Goal: Information Seeking & Learning: Learn about a topic

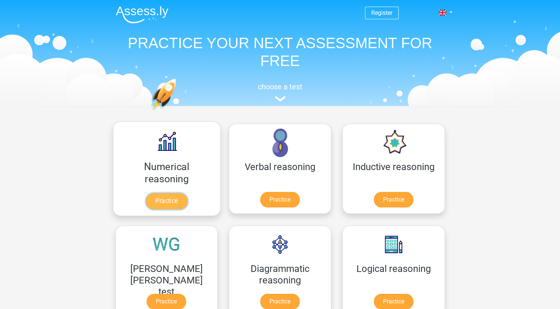
click at [146, 202] on link "Practice" at bounding box center [166, 201] width 41 height 16
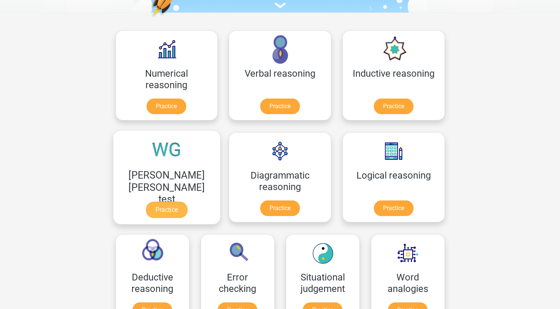
scroll to position [111, 0]
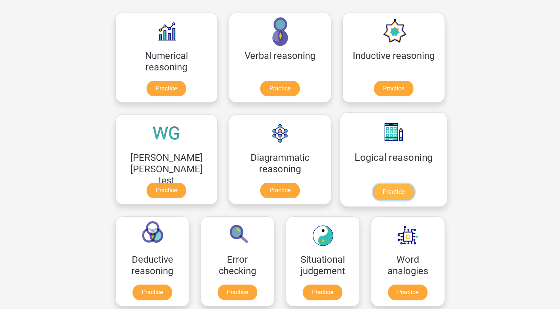
click at [373, 192] on link "Practice" at bounding box center [393, 192] width 41 height 16
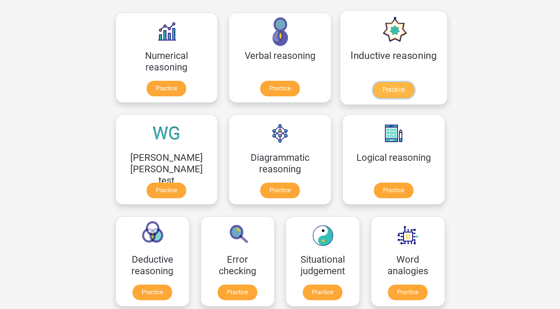
click at [373, 82] on link "Practice" at bounding box center [393, 90] width 41 height 16
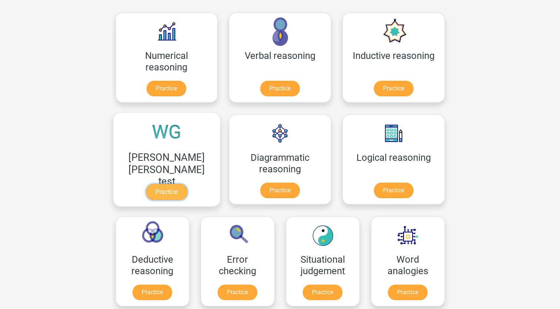
click at [187, 184] on link "Practice" at bounding box center [166, 192] width 41 height 16
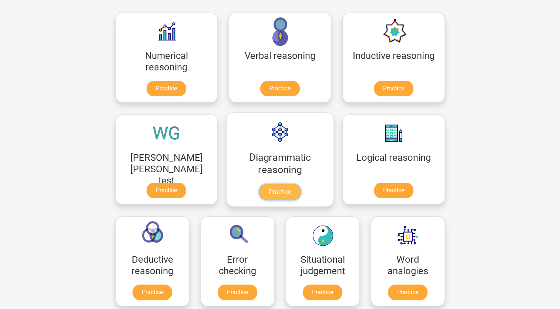
click at [259, 184] on link "Practice" at bounding box center [279, 192] width 41 height 16
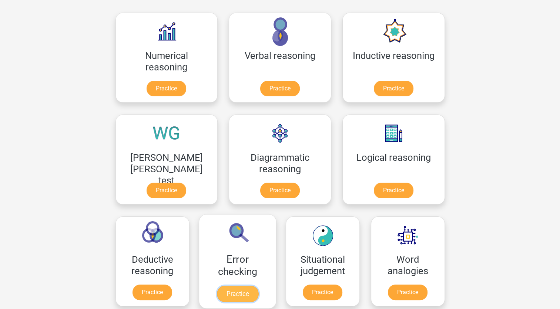
click at [258, 286] on link "Practice" at bounding box center [237, 294] width 41 height 16
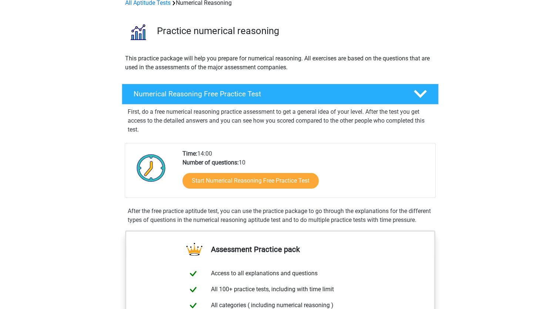
scroll to position [37, 0]
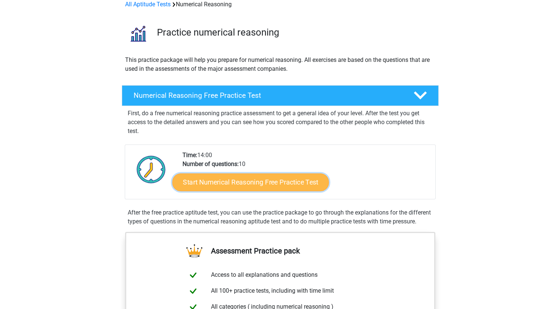
click at [212, 181] on link "Start Numerical Reasoning Free Practice Test" at bounding box center [250, 182] width 157 height 18
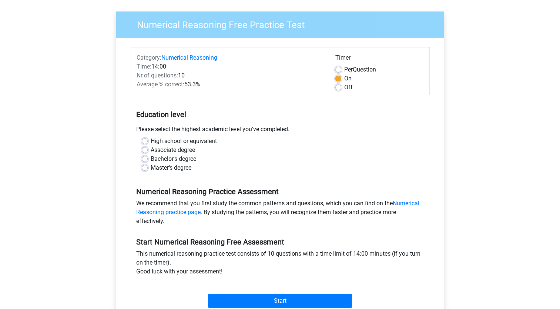
scroll to position [111, 0]
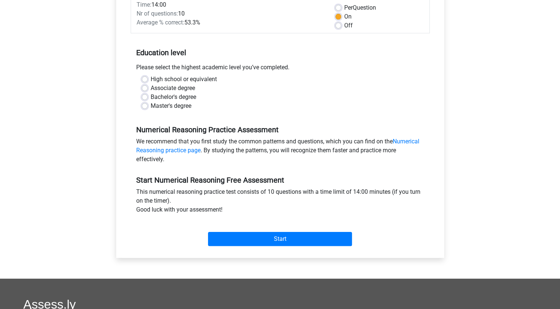
click at [151, 88] on label "Associate degree" at bounding box center [173, 88] width 44 height 9
click at [147, 88] on input "Associate degree" at bounding box center [145, 87] width 6 height 7
radio input "true"
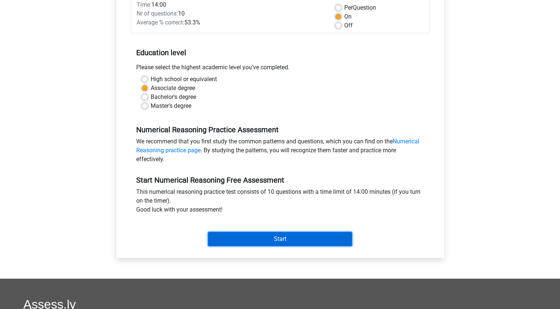
click at [285, 235] on input "Start" at bounding box center [280, 239] width 144 height 14
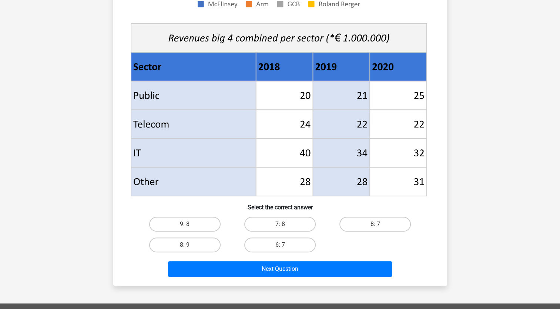
scroll to position [296, 0]
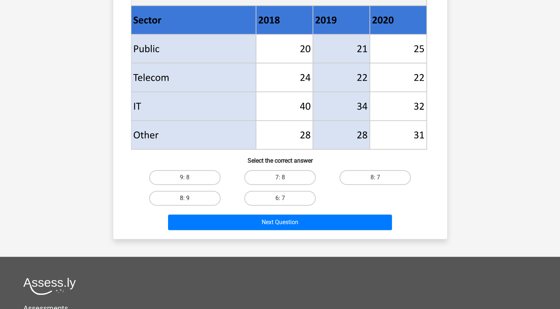
click at [191, 194] on label "8: 9" at bounding box center [184, 198] width 71 height 15
click at [190, 198] on input "8: 9" at bounding box center [187, 200] width 5 height 5
radio input "true"
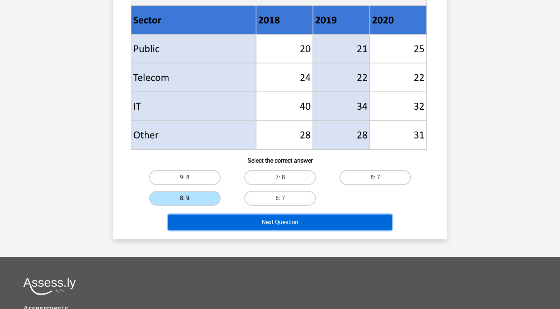
click at [251, 218] on button "Next Question" at bounding box center [280, 222] width 224 height 16
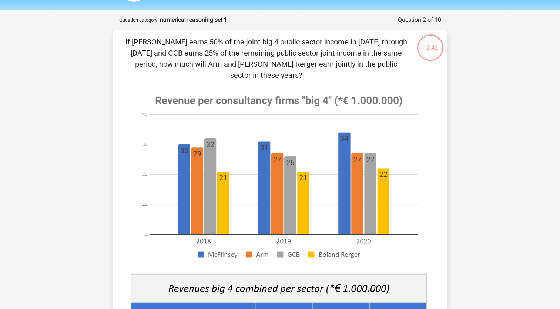
scroll to position [0, 0]
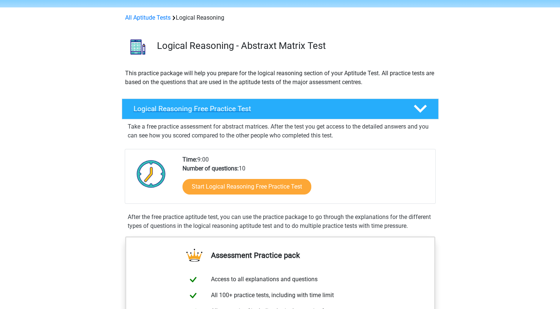
scroll to position [37, 0]
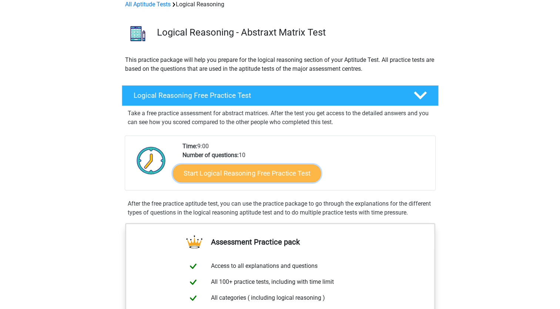
click at [236, 173] on link "Start Logical Reasoning Free Practice Test" at bounding box center [247, 173] width 148 height 18
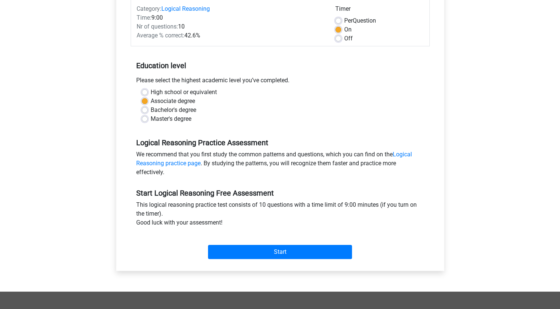
scroll to position [111, 0]
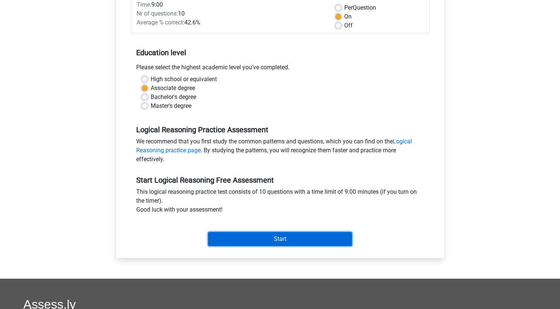
click at [276, 241] on input "Start" at bounding box center [280, 239] width 144 height 14
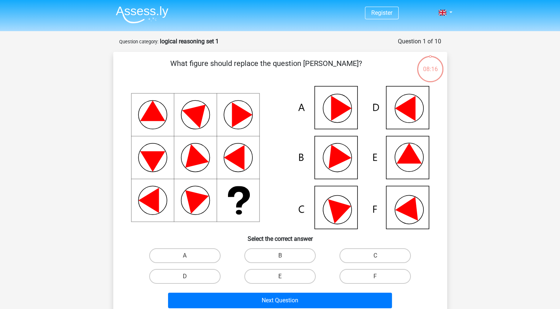
click at [416, 156] on icon at bounding box center [409, 153] width 25 height 20
click at [277, 274] on label "E" at bounding box center [279, 276] width 71 height 15
click at [280, 276] on input "E" at bounding box center [282, 278] width 5 height 5
radio input "true"
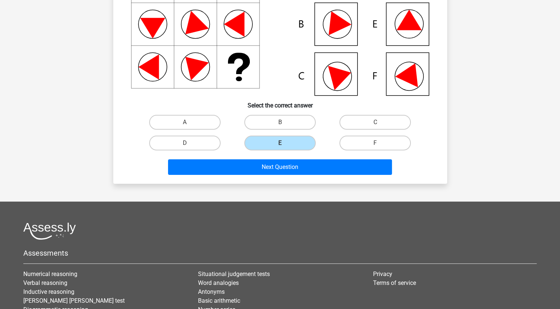
scroll to position [148, 0]
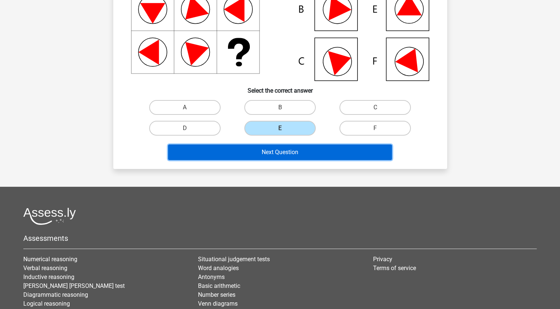
click at [270, 153] on button "Next Question" at bounding box center [280, 152] width 224 height 16
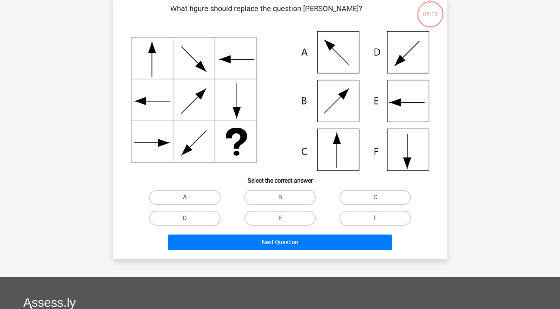
scroll to position [37, 0]
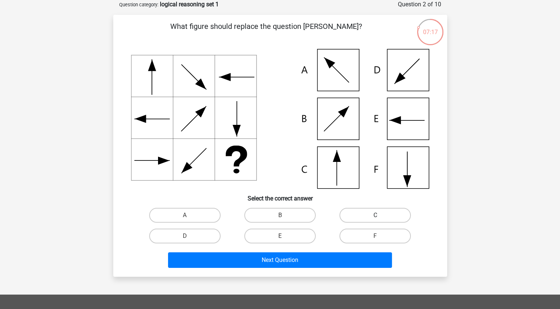
drag, startPoint x: 376, startPoint y: 213, endPoint x: 373, endPoint y: 216, distance: 5.0
click at [374, 214] on label "C" at bounding box center [375, 215] width 71 height 15
click at [376, 215] on input "C" at bounding box center [378, 217] width 5 height 5
radio input "true"
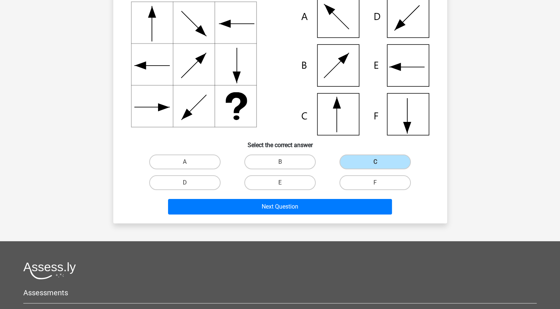
scroll to position [148, 0]
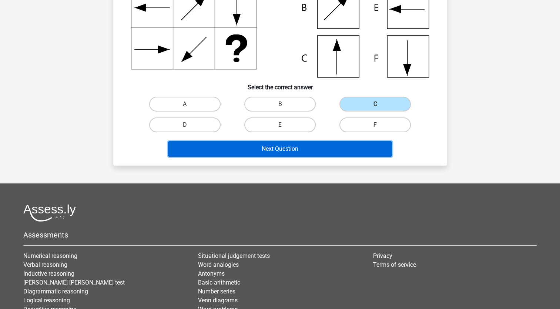
click at [276, 148] on button "Next Question" at bounding box center [280, 149] width 224 height 16
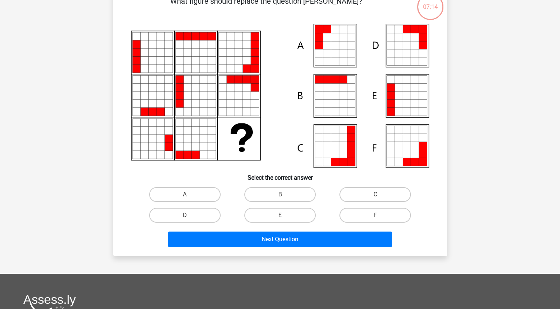
scroll to position [37, 0]
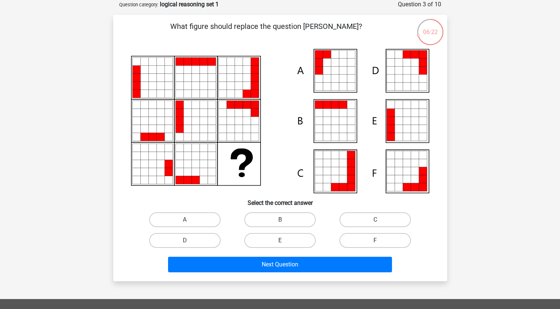
click at [282, 240] on input "E" at bounding box center [282, 242] width 5 height 5
radio input "true"
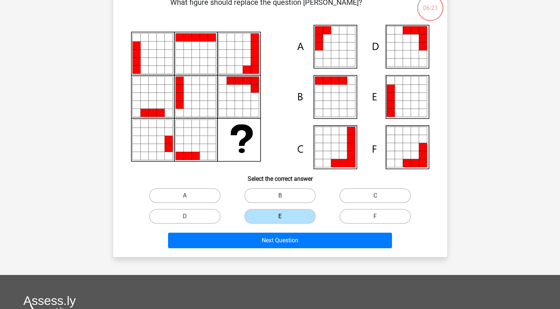
scroll to position [74, 0]
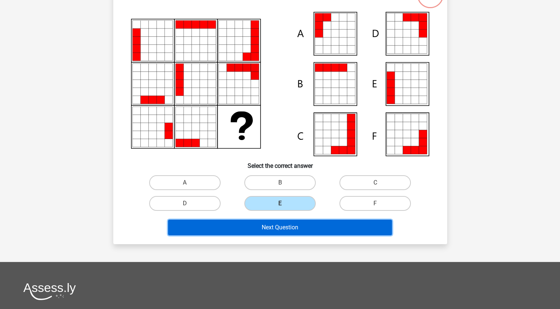
click at [276, 227] on button "Next Question" at bounding box center [280, 228] width 224 height 16
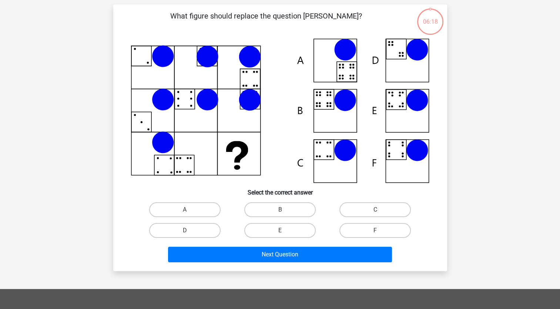
scroll to position [37, 0]
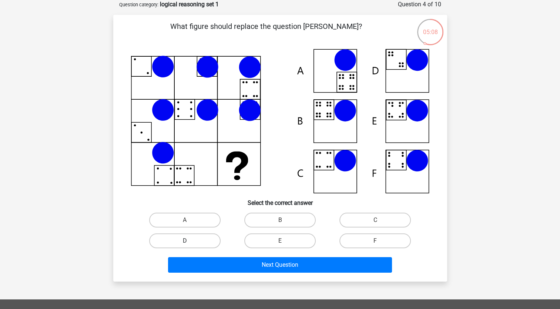
click at [186, 237] on label "D" at bounding box center [184, 240] width 71 height 15
click at [186, 241] on input "D" at bounding box center [187, 243] width 5 height 5
radio input "true"
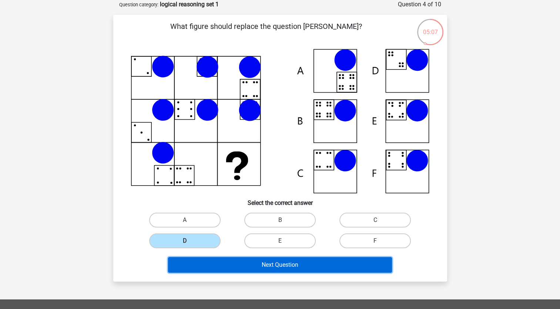
click at [273, 265] on button "Next Question" at bounding box center [280, 265] width 224 height 16
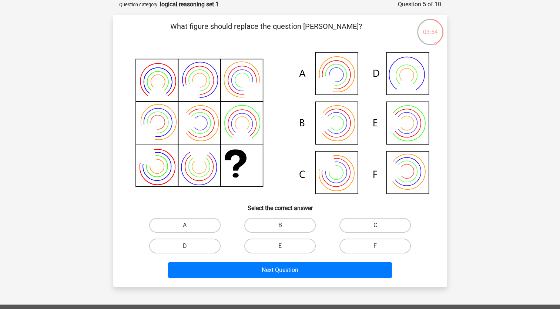
click at [359, 223] on label "C" at bounding box center [375, 225] width 71 height 15
click at [376, 225] on input "C" at bounding box center [378, 227] width 5 height 5
radio input "true"
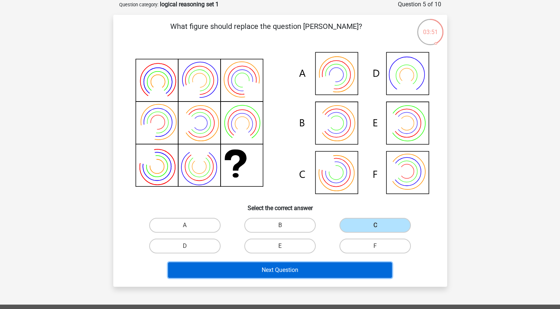
drag, startPoint x: 237, startPoint y: 266, endPoint x: 230, endPoint y: 256, distance: 12.7
click at [238, 266] on button "Next Question" at bounding box center [280, 270] width 224 height 16
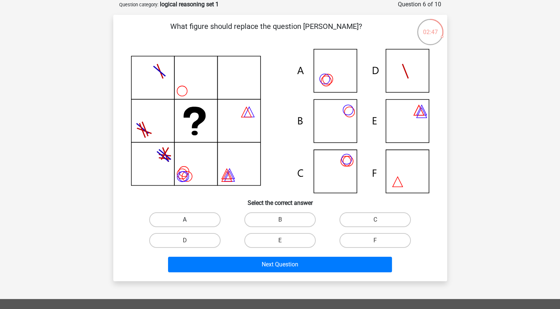
click at [188, 215] on label "A" at bounding box center [184, 219] width 71 height 15
click at [188, 220] on input "A" at bounding box center [187, 222] width 5 height 5
radio input "true"
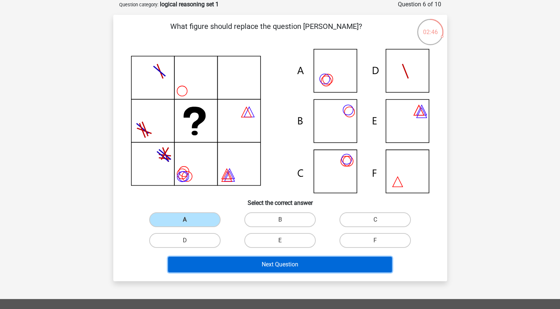
click at [243, 264] on button "Next Question" at bounding box center [280, 265] width 224 height 16
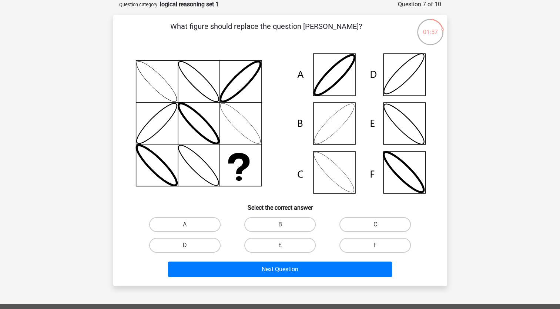
click at [179, 243] on label "D" at bounding box center [184, 245] width 71 height 15
click at [185, 245] on input "D" at bounding box center [187, 247] width 5 height 5
radio input "true"
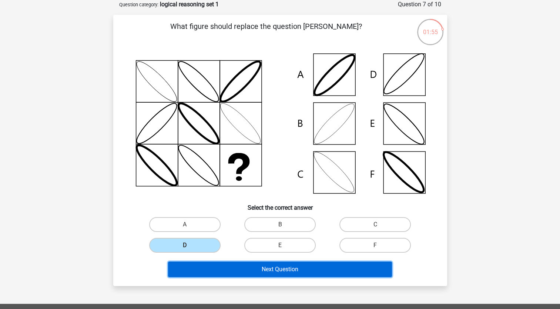
click at [265, 269] on button "Next Question" at bounding box center [280, 269] width 224 height 16
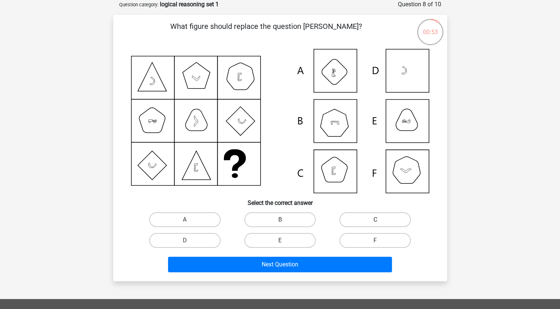
click at [393, 215] on label "C" at bounding box center [375, 219] width 71 height 15
click at [380, 220] on input "C" at bounding box center [378, 222] width 5 height 5
radio input "true"
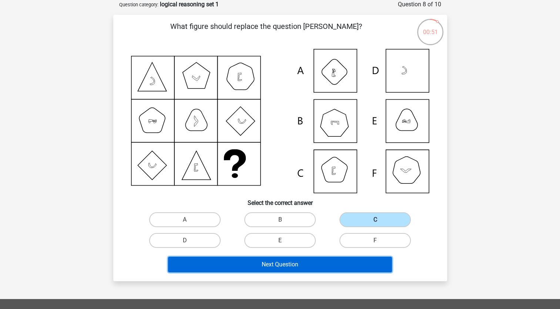
click at [268, 263] on button "Next Question" at bounding box center [280, 265] width 224 height 16
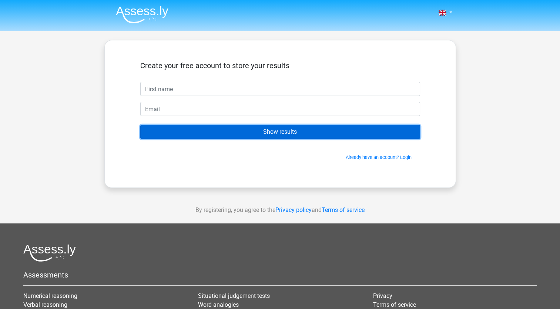
click at [240, 133] on input "Show results" at bounding box center [280, 132] width 280 height 14
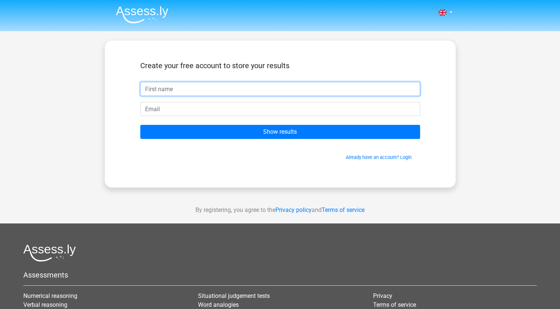
click at [193, 90] on input "text" at bounding box center [280, 89] width 280 height 14
type input "jk"
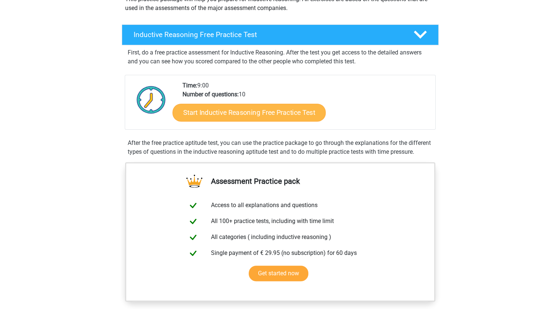
scroll to position [111, 0]
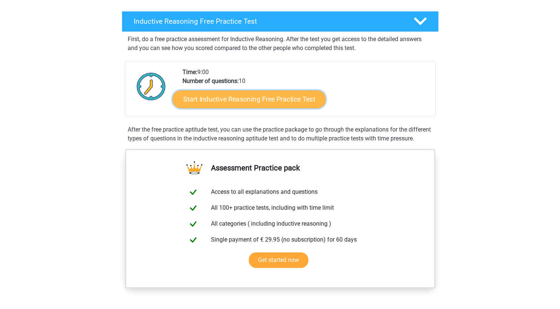
click at [231, 97] on link "Start Inductive Reasoning Free Practice Test" at bounding box center [249, 99] width 153 height 18
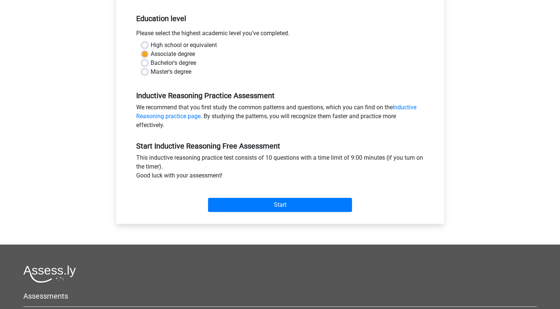
scroll to position [148, 0]
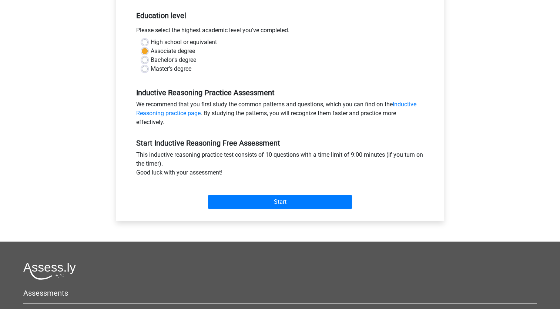
click at [151, 41] on label "High school or equivalent" at bounding box center [184, 42] width 66 height 9
click at [145, 41] on input "High school or equivalent" at bounding box center [145, 41] width 6 height 7
radio input "true"
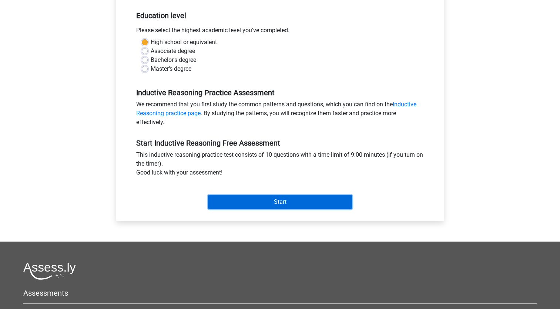
click at [257, 203] on input "Start" at bounding box center [280, 202] width 144 height 14
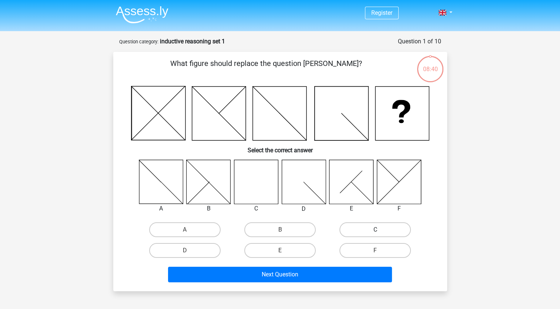
click at [364, 229] on label "C" at bounding box center [375, 229] width 71 height 15
click at [376, 230] on input "C" at bounding box center [378, 232] width 5 height 5
radio input "true"
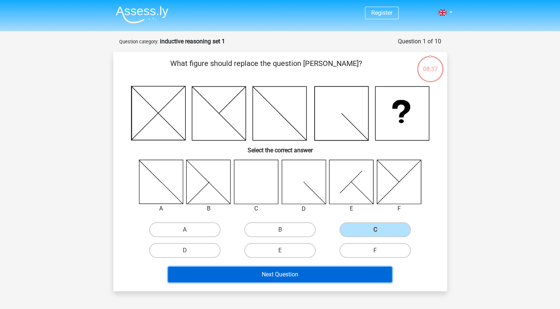
click at [291, 275] on button "Next Question" at bounding box center [280, 275] width 224 height 16
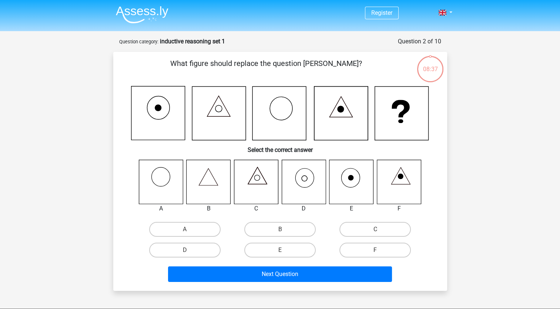
scroll to position [37, 0]
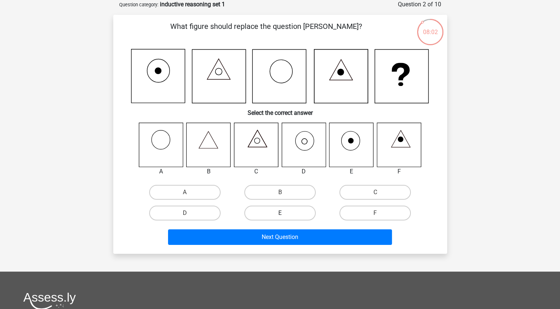
click at [282, 210] on label "E" at bounding box center [279, 213] width 71 height 15
click at [282, 213] on input "E" at bounding box center [282, 215] width 5 height 5
radio input "true"
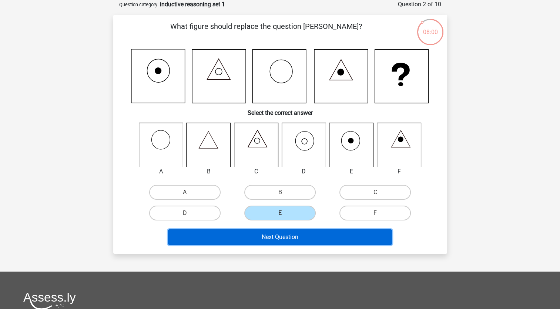
click at [274, 235] on button "Next Question" at bounding box center [280, 237] width 224 height 16
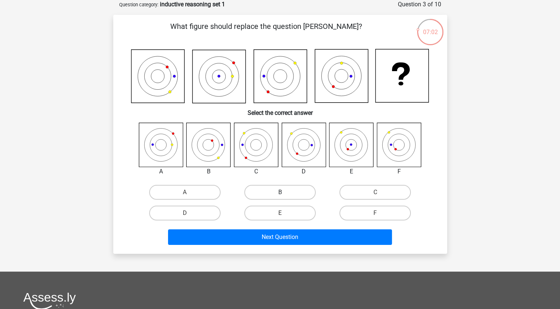
click at [277, 194] on label "B" at bounding box center [279, 192] width 71 height 15
click at [280, 194] on input "B" at bounding box center [282, 194] width 5 height 5
radio input "true"
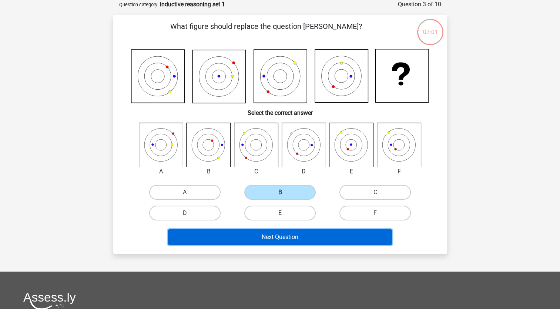
click at [274, 237] on button "Next Question" at bounding box center [280, 237] width 224 height 16
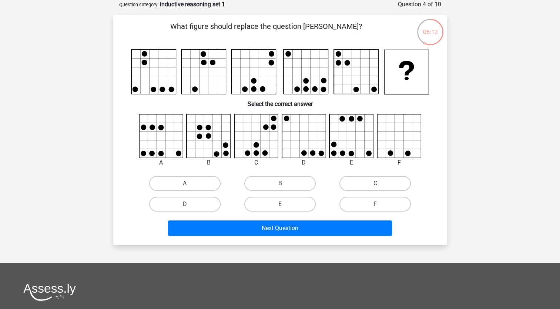
click at [384, 181] on label "C" at bounding box center [375, 183] width 71 height 15
click at [380, 183] on input "C" at bounding box center [378, 185] width 5 height 5
radio input "true"
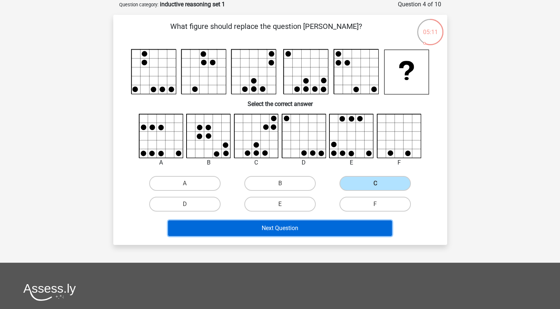
click at [307, 226] on button "Next Question" at bounding box center [280, 228] width 224 height 16
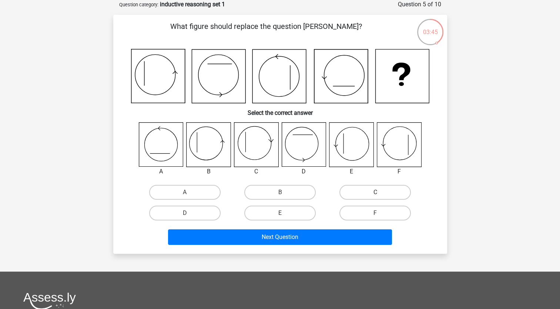
click at [391, 187] on label "C" at bounding box center [375, 192] width 71 height 15
click at [380, 192] on input "C" at bounding box center [378, 194] width 5 height 5
radio input "true"
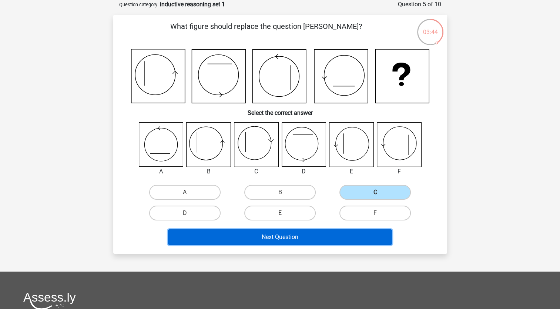
click at [286, 236] on button "Next Question" at bounding box center [280, 237] width 224 height 16
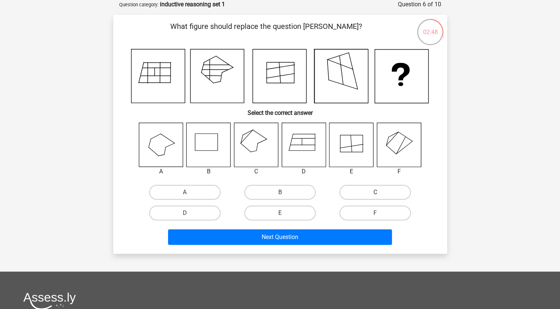
click at [363, 191] on label "C" at bounding box center [375, 192] width 71 height 15
click at [376, 192] on input "C" at bounding box center [378, 194] width 5 height 5
radio input "true"
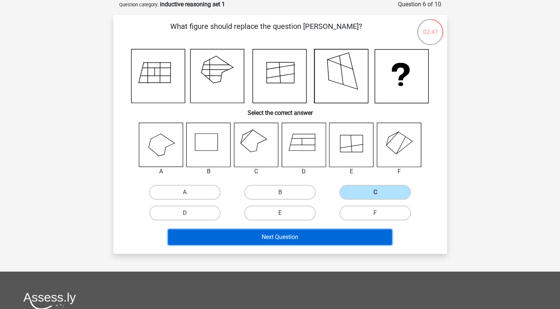
click at [283, 236] on button "Next Question" at bounding box center [280, 237] width 224 height 16
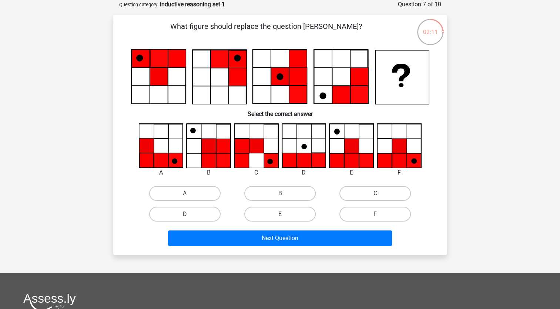
click at [284, 215] on input "E" at bounding box center [282, 216] width 5 height 5
radio input "true"
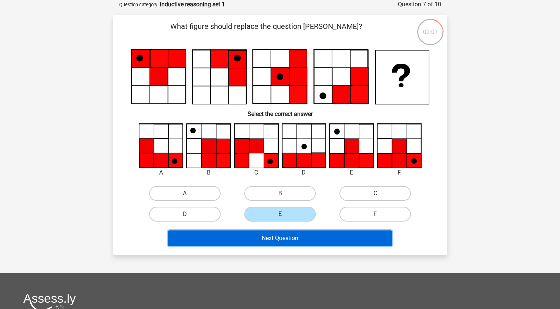
click at [264, 232] on button "Next Question" at bounding box center [280, 238] width 224 height 16
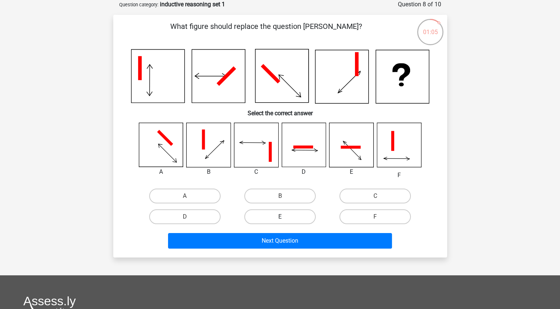
click at [290, 214] on label "E" at bounding box center [279, 216] width 71 height 15
click at [285, 217] on input "E" at bounding box center [282, 219] width 5 height 5
radio input "true"
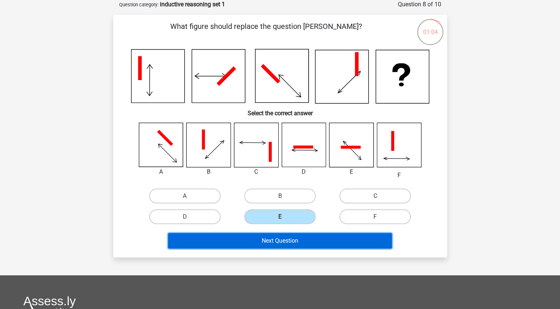
click at [269, 241] on button "Next Question" at bounding box center [280, 241] width 224 height 16
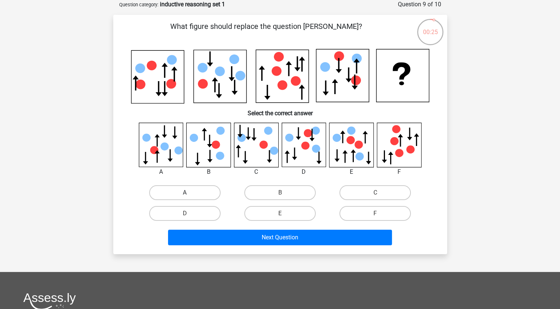
click at [203, 188] on label "A" at bounding box center [184, 192] width 71 height 15
click at [190, 193] on input "A" at bounding box center [187, 195] width 5 height 5
radio input "true"
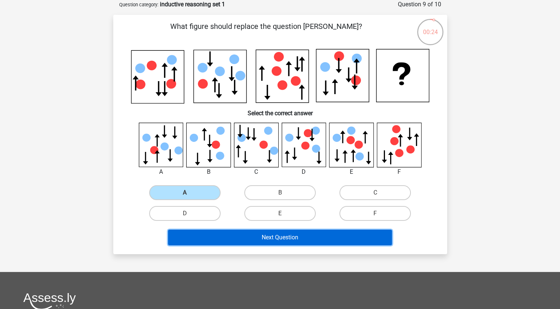
click at [226, 235] on button "Next Question" at bounding box center [280, 238] width 224 height 16
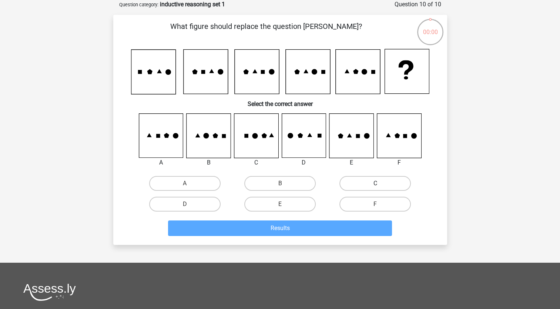
click at [363, 184] on label "C" at bounding box center [375, 183] width 71 height 15
click at [376, 184] on input "C" at bounding box center [378, 185] width 5 height 5
radio input "true"
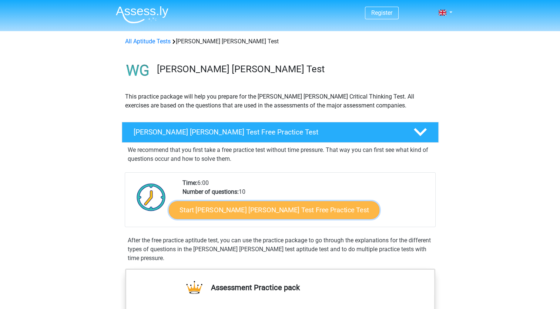
click at [258, 210] on link "Start [PERSON_NAME] [PERSON_NAME] Test Free Practice Test" at bounding box center [274, 210] width 211 height 18
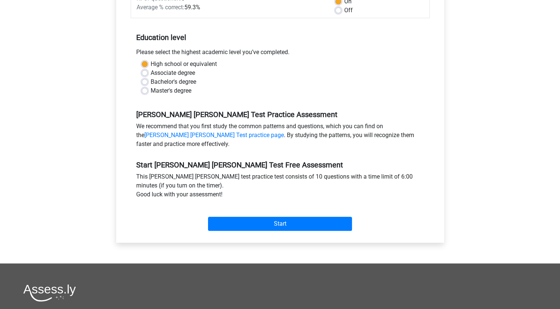
scroll to position [185, 0]
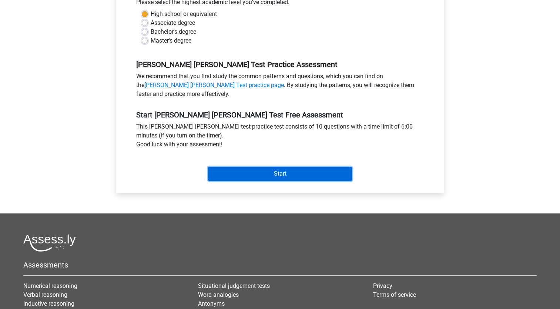
click at [264, 167] on input "Start" at bounding box center [280, 174] width 144 height 14
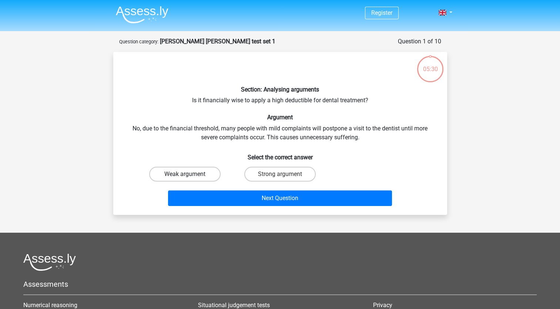
click at [203, 176] on label "Weak argument" at bounding box center [184, 174] width 71 height 15
click at [190, 176] on input "Weak argument" at bounding box center [187, 176] width 5 height 5
radio input "true"
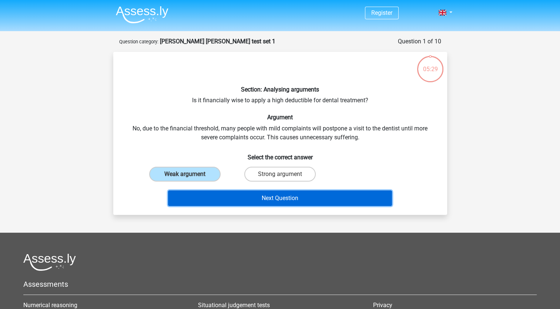
click at [279, 200] on button "Next Question" at bounding box center [280, 198] width 224 height 16
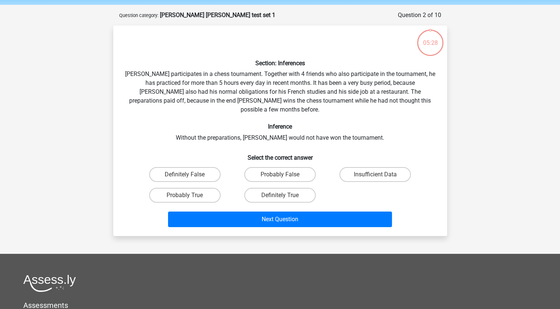
scroll to position [37, 0]
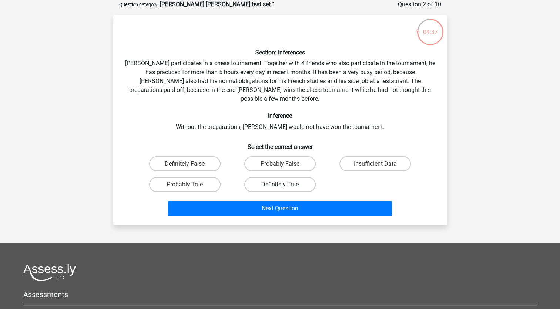
click at [270, 177] on label "Definitely True" at bounding box center [279, 184] width 71 height 15
click at [280, 184] on input "Definitely True" at bounding box center [282, 186] width 5 height 5
radio input "true"
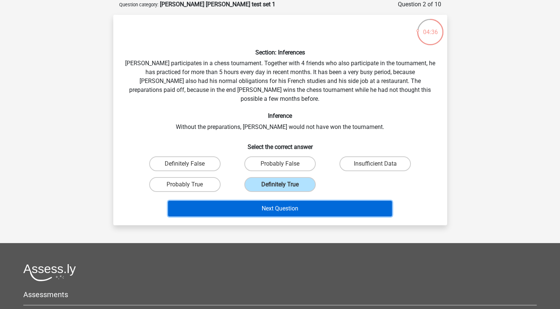
click at [280, 201] on button "Next Question" at bounding box center [280, 209] width 224 height 16
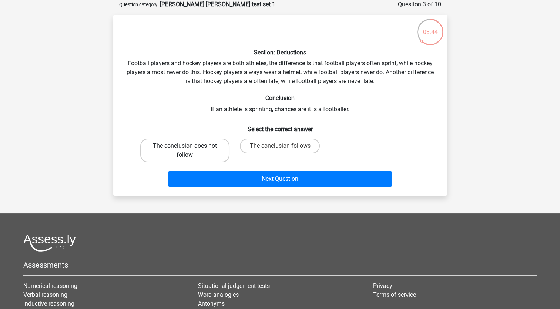
click at [200, 145] on label "The conclusion does not follow" at bounding box center [184, 151] width 89 height 24
click at [190, 146] on input "The conclusion does not follow" at bounding box center [187, 148] width 5 height 5
radio input "true"
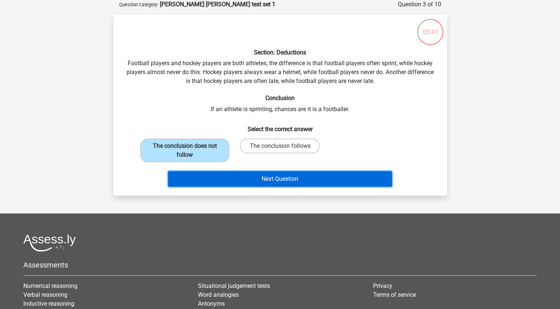
click at [246, 177] on button "Next Question" at bounding box center [280, 179] width 224 height 16
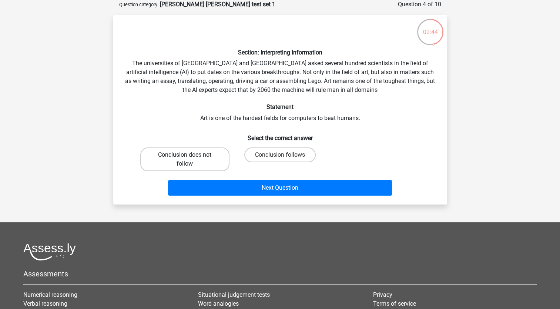
click at [193, 158] on label "Conclusion does not follow" at bounding box center [184, 159] width 89 height 24
click at [190, 158] on input "Conclusion does not follow" at bounding box center [187, 157] width 5 height 5
radio input "true"
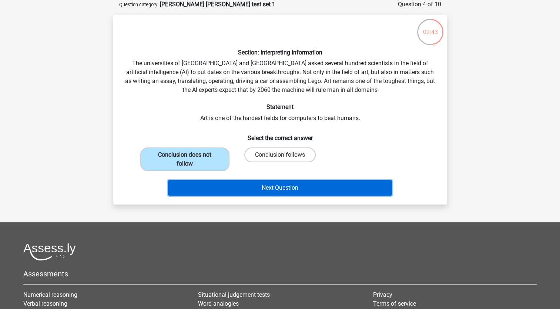
click at [240, 183] on button "Next Question" at bounding box center [280, 188] width 224 height 16
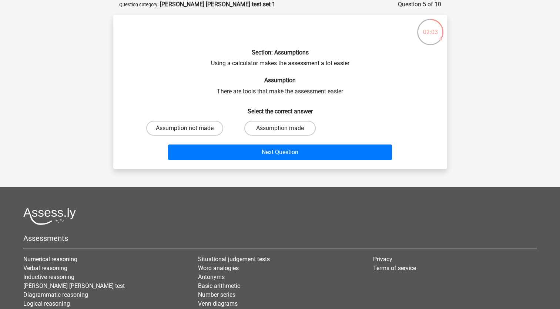
click at [192, 128] on label "Assumption not made" at bounding box center [184, 128] width 77 height 15
click at [190, 128] on input "Assumption not made" at bounding box center [187, 130] width 5 height 5
radio input "true"
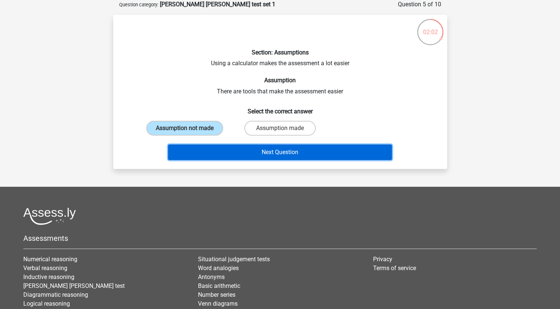
click at [291, 152] on button "Next Question" at bounding box center [280, 152] width 224 height 16
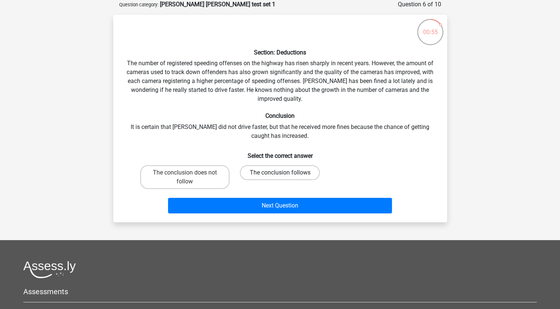
click at [277, 174] on label "The conclusion follows" at bounding box center [280, 172] width 80 height 15
click at [280, 174] on input "The conclusion follows" at bounding box center [282, 175] width 5 height 5
radio input "true"
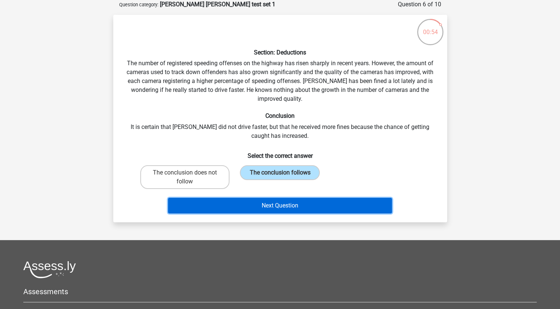
click at [271, 203] on button "Next Question" at bounding box center [280, 206] width 224 height 16
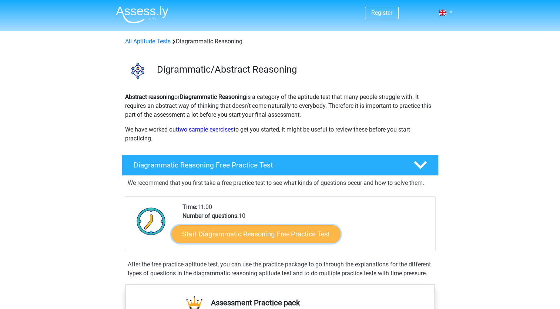
click at [238, 233] on link "Start Diagrammatic Reasoning Free Practice Test" at bounding box center [255, 234] width 169 height 18
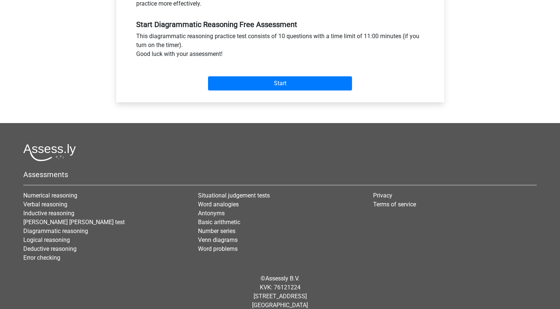
scroll to position [276, 0]
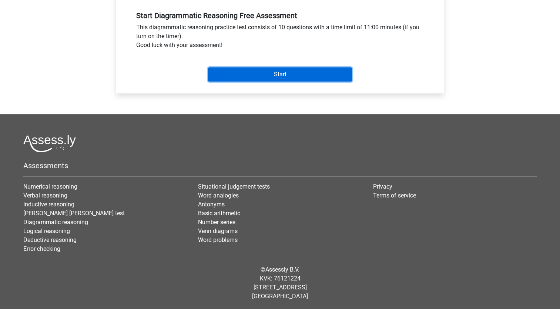
click at [256, 69] on input "Start" at bounding box center [280, 74] width 144 height 14
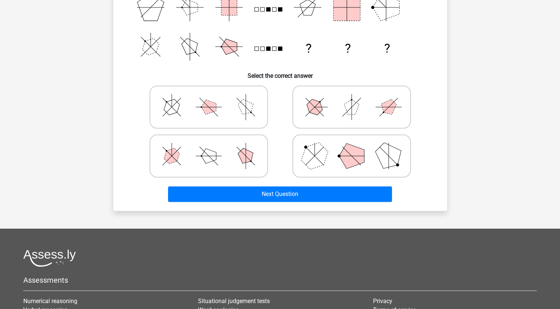
scroll to position [106, 0]
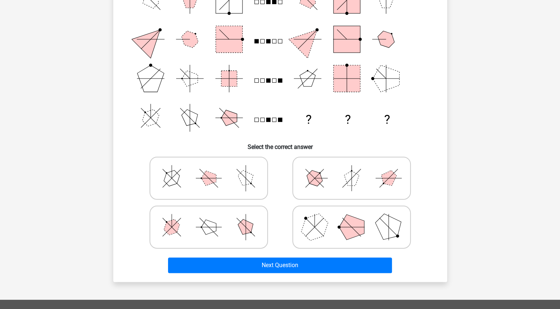
click at [166, 227] on polygon at bounding box center [171, 226] width 21 height 21
click at [209, 218] on input "radio" at bounding box center [211, 215] width 5 height 5
radio input "true"
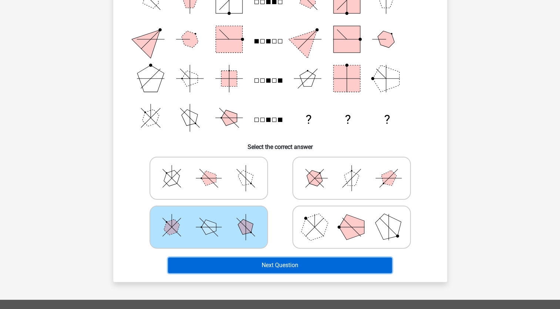
click at [283, 260] on button "Next Question" at bounding box center [280, 265] width 224 height 16
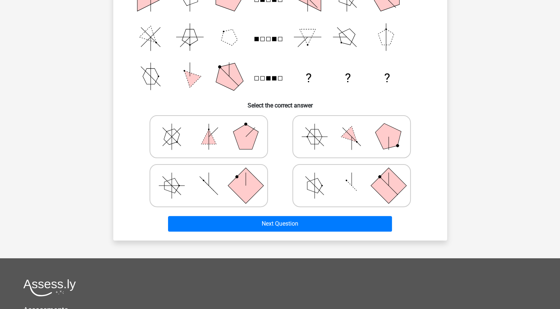
scroll to position [148, 0]
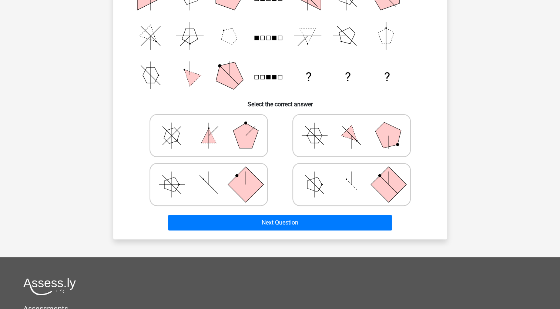
click at [361, 132] on icon at bounding box center [351, 135] width 111 height 37
click at [357, 126] on input "radio" at bounding box center [354, 123] width 5 height 5
radio input "true"
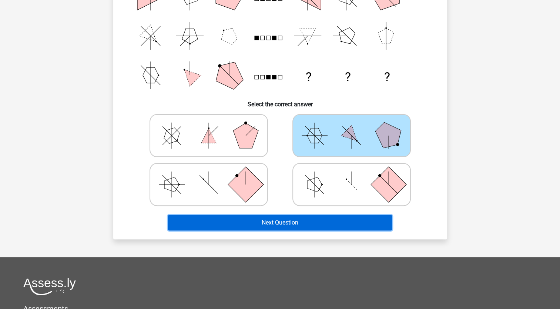
click at [292, 222] on button "Next Question" at bounding box center [280, 223] width 224 height 16
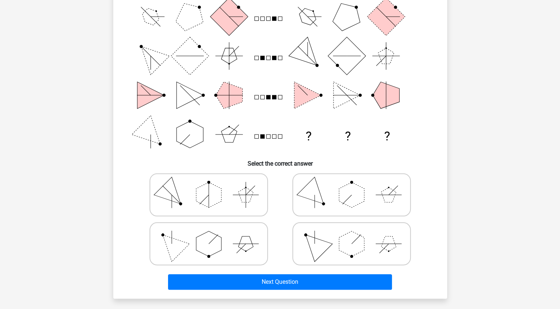
scroll to position [111, 0]
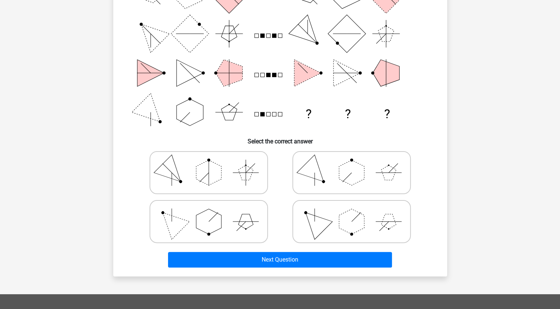
click at [350, 183] on polygon at bounding box center [351, 172] width 25 height 25
click at [352, 163] on input "radio" at bounding box center [354, 161] width 5 height 5
radio input "true"
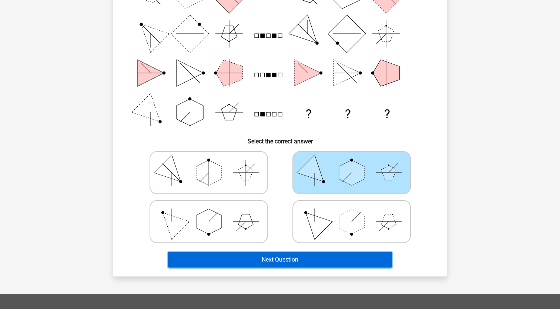
click at [291, 256] on button "Next Question" at bounding box center [280, 260] width 224 height 16
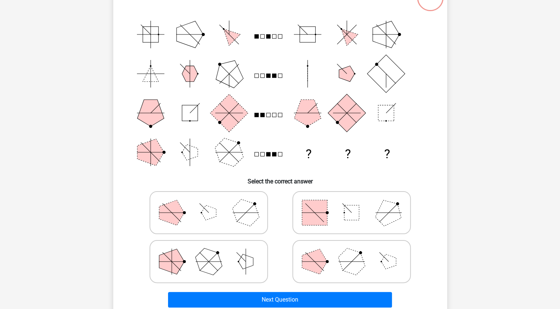
scroll to position [74, 0]
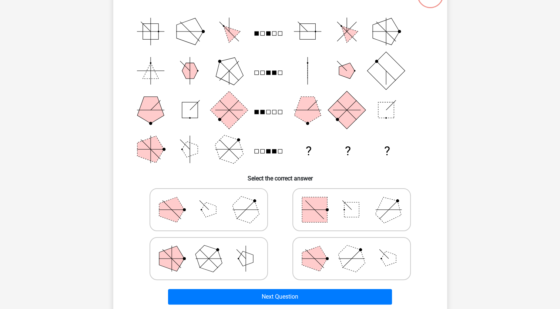
click at [333, 257] on icon at bounding box center [351, 258] width 111 height 37
click at [352, 249] on input "radio" at bounding box center [354, 246] width 5 height 5
radio input "true"
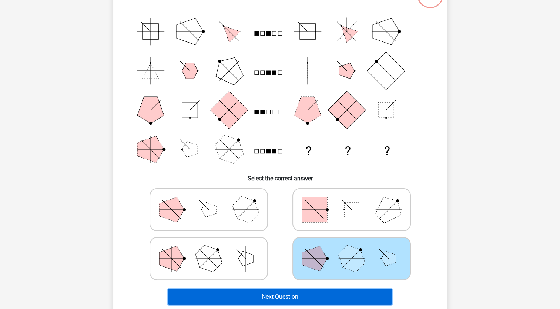
click at [302, 297] on button "Next Question" at bounding box center [280, 297] width 224 height 16
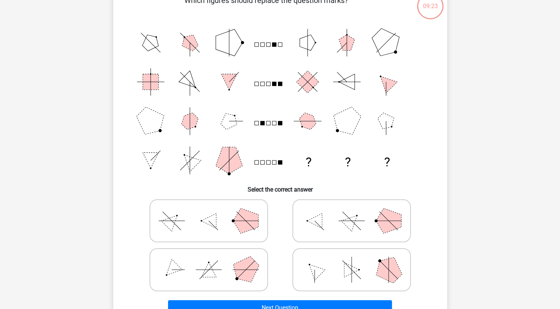
scroll to position [111, 0]
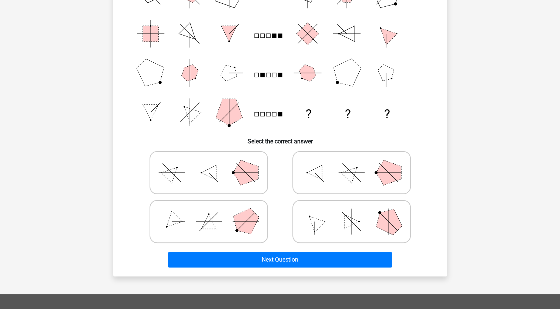
click at [227, 168] on icon at bounding box center [208, 172] width 111 height 37
click at [214, 163] on input "radio" at bounding box center [211, 161] width 5 height 5
radio input "true"
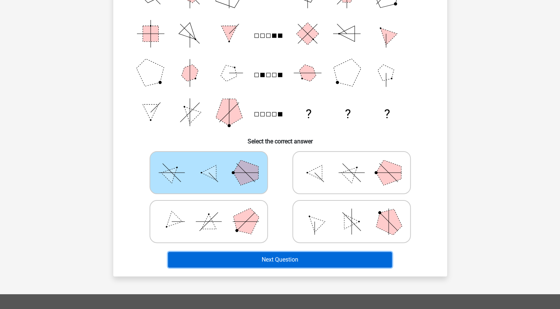
click at [251, 263] on button "Next Question" at bounding box center [280, 260] width 224 height 16
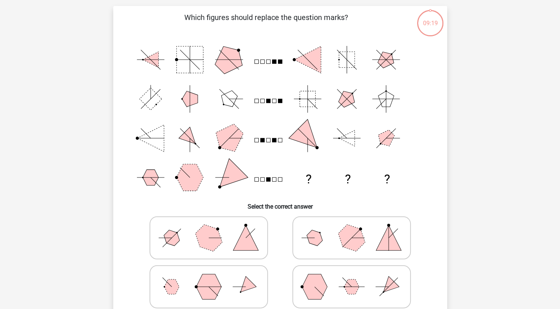
scroll to position [37, 0]
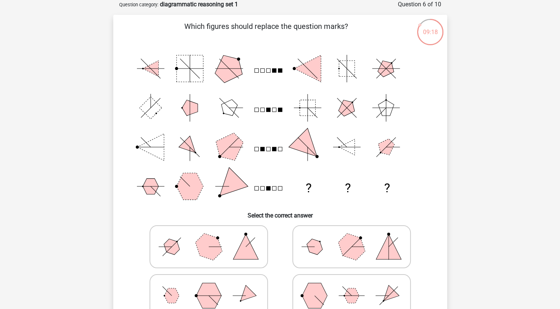
click at [217, 248] on polygon at bounding box center [209, 247] width 36 height 36
click at [214, 237] on input "radio" at bounding box center [211, 235] width 5 height 5
radio input "true"
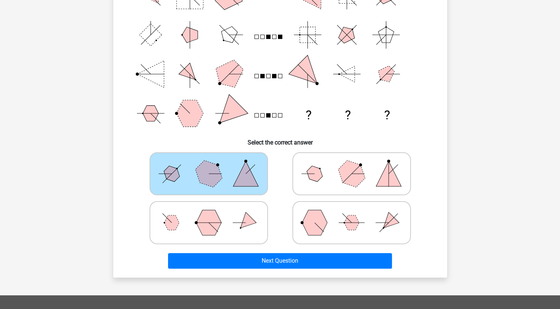
scroll to position [111, 0]
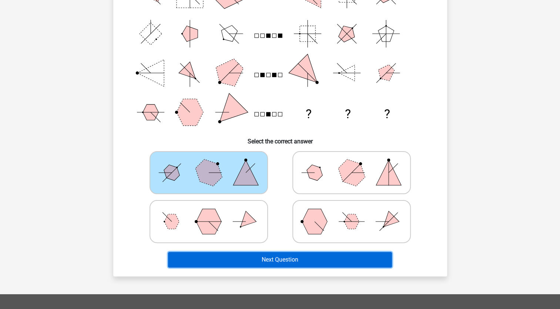
click at [256, 253] on button "Next Question" at bounding box center [280, 260] width 224 height 16
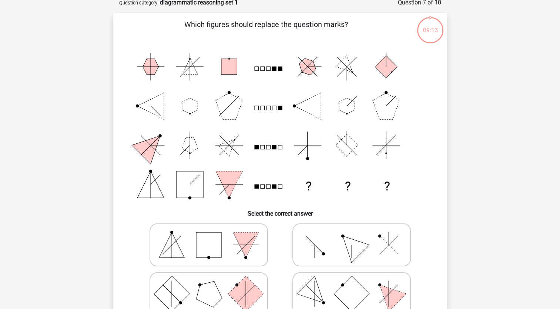
scroll to position [37, 0]
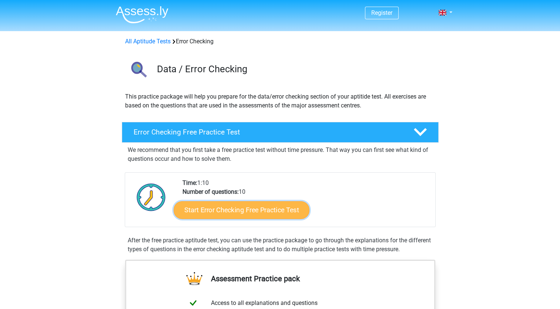
click at [214, 211] on link "Start Error Checking Free Practice Test" at bounding box center [242, 210] width 136 height 18
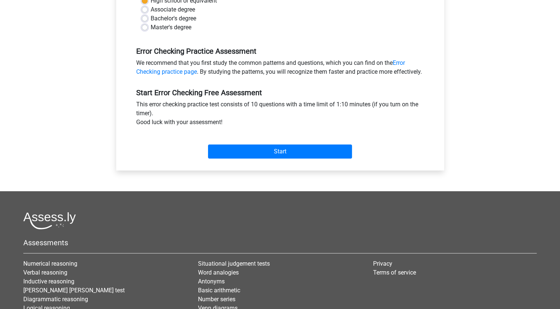
scroll to position [222, 0]
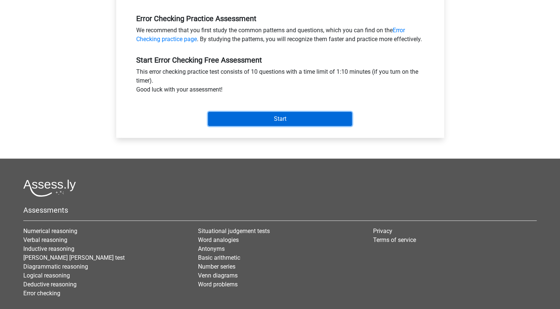
click at [276, 126] on input "Start" at bounding box center [280, 119] width 144 height 14
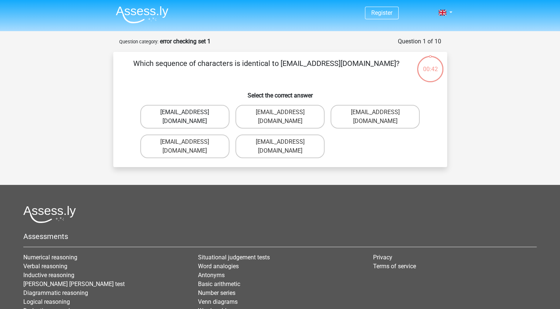
click at [179, 112] on label "[EMAIL_ADDRESS][DOMAIN_NAME]" at bounding box center [184, 117] width 89 height 24
click at [185, 112] on input "[EMAIL_ADDRESS][DOMAIN_NAME]" at bounding box center [187, 114] width 5 height 5
radio input "true"
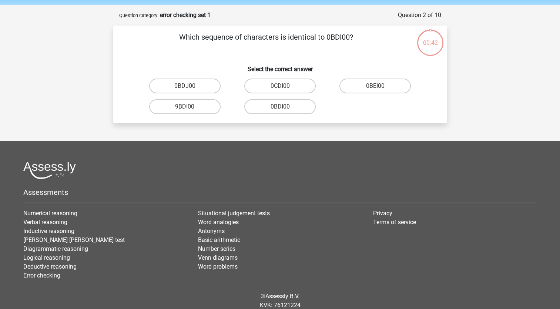
scroll to position [37, 0]
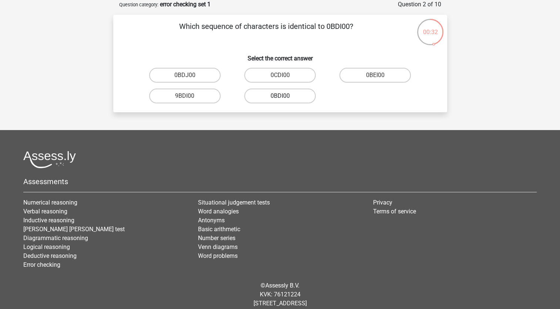
click at [268, 93] on label "0BDI00" at bounding box center [279, 96] width 71 height 15
click at [280, 96] on input "0BDI00" at bounding box center [282, 98] width 5 height 5
radio input "true"
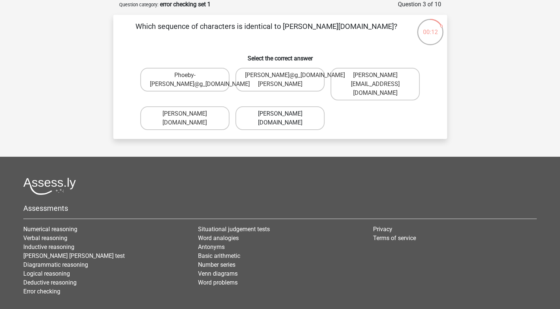
click at [274, 110] on label "[PERSON_NAME][DOMAIN_NAME]" at bounding box center [280, 118] width 89 height 24
click at [280, 114] on input "[PERSON_NAME][DOMAIN_NAME]" at bounding box center [282, 116] width 5 height 5
radio input "true"
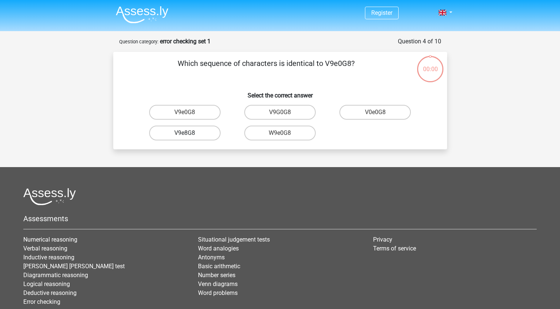
scroll to position [37, 0]
